Goal: Navigation & Orientation: Understand site structure

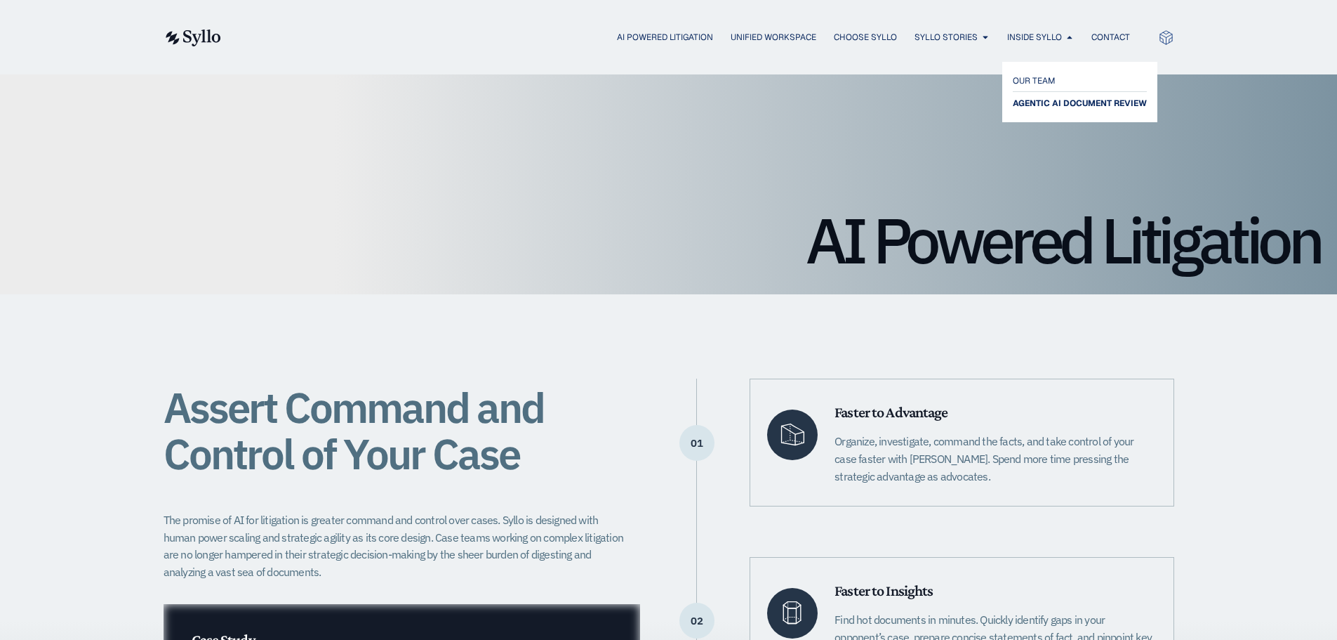
click at [1044, 108] on span "AGENTIC AI DOCUMENT REVIEW" at bounding box center [1080, 103] width 134 height 17
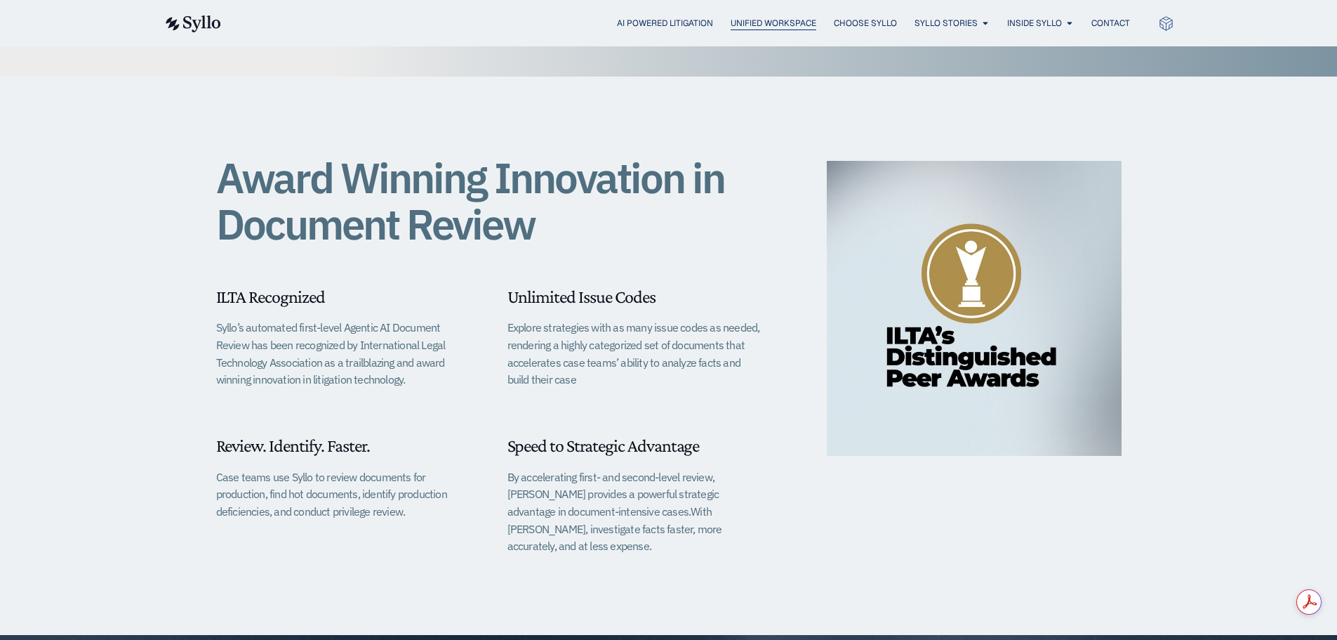
click at [762, 23] on span "Unified Workspace" at bounding box center [774, 23] width 86 height 13
